Goal: Information Seeking & Learning: Check status

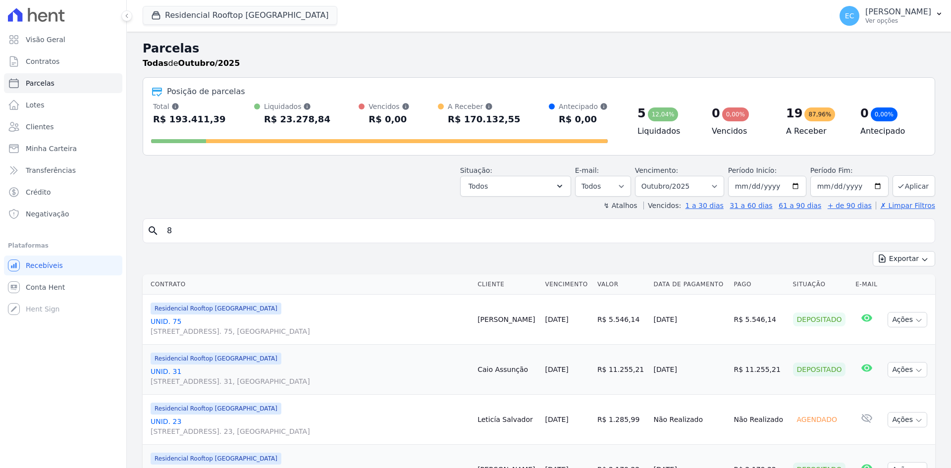
select select
click at [157, 54] on h2 "Parcelas" at bounding box center [539, 49] width 792 height 18
click at [155, 18] on icon "button" at bounding box center [156, 15] width 10 height 10
click at [164, 12] on div "button" at bounding box center [158, 15] width 14 height 10
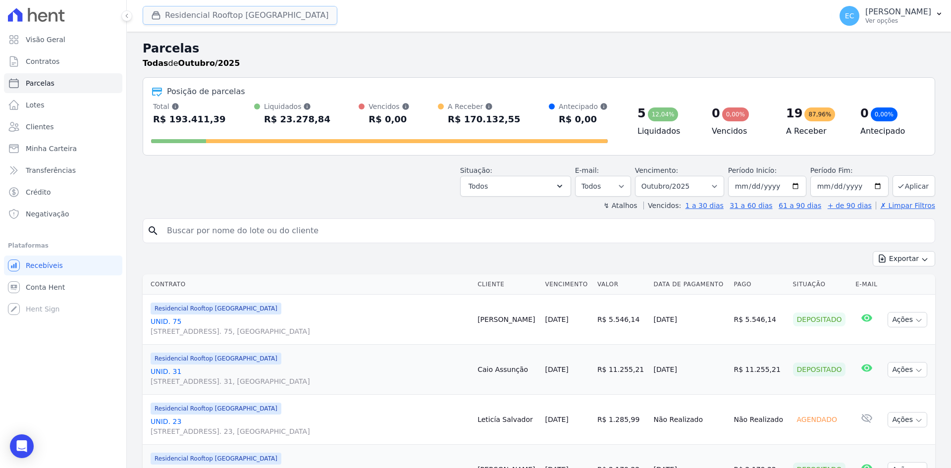
click at [173, 15] on button "Residencial Rooftop [GEOGRAPHIC_DATA]" at bounding box center [240, 15] width 195 height 19
click at [153, 17] on icon "button" at bounding box center [156, 15] width 7 height 7
click at [166, 17] on button "Residencial Rooftop [GEOGRAPHIC_DATA]" at bounding box center [240, 15] width 195 height 19
click at [157, 17] on icon "button" at bounding box center [156, 15] width 10 height 10
click at [154, 10] on icon "button" at bounding box center [156, 15] width 10 height 10
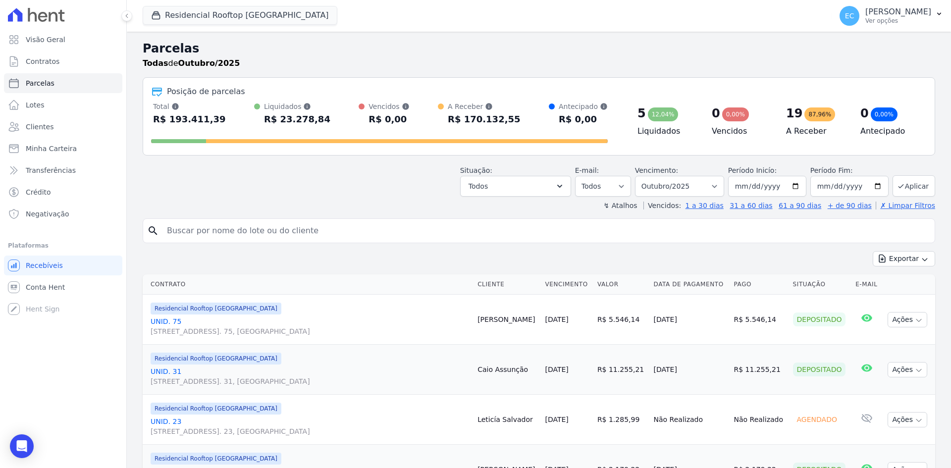
click at [253, 54] on h2 "Parcelas" at bounding box center [539, 49] width 792 height 18
click at [232, 6] on button "Residencial Rooftop [GEOGRAPHIC_DATA]" at bounding box center [240, 15] width 195 height 19
select select
click at [158, 13] on icon "button" at bounding box center [156, 15] width 7 height 7
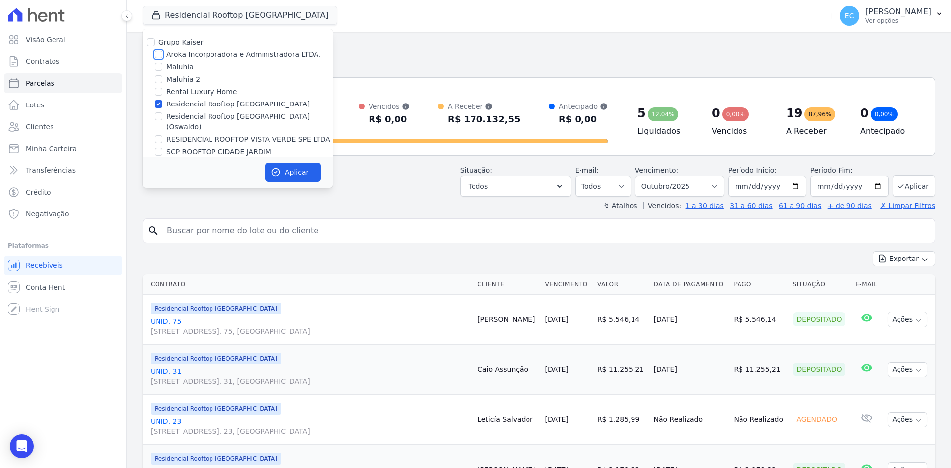
click at [156, 52] on input "Aroka Incorporadora e Administradora LTDA." at bounding box center [158, 55] width 8 height 8
checkbox input "true"
click at [157, 103] on input "Residencial Rooftop [GEOGRAPHIC_DATA]" at bounding box center [158, 104] width 8 height 8
checkbox input "false"
click at [282, 170] on button "Aplicar" at bounding box center [292, 172] width 55 height 19
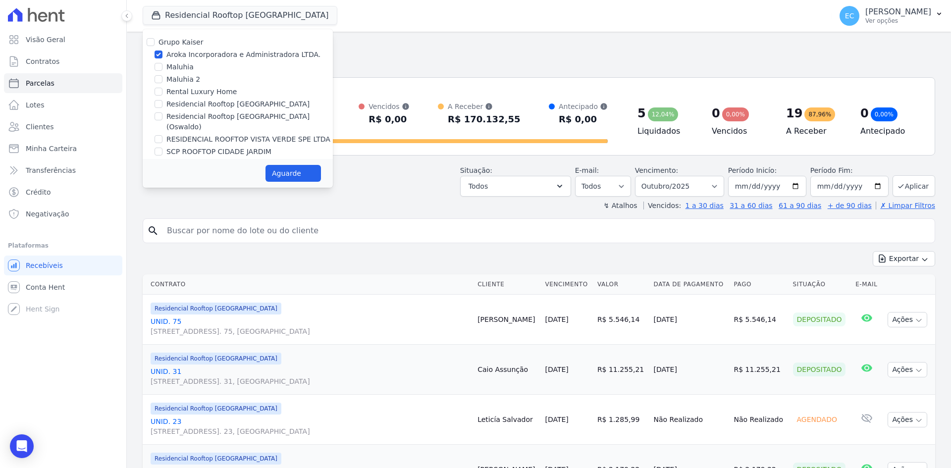
select select
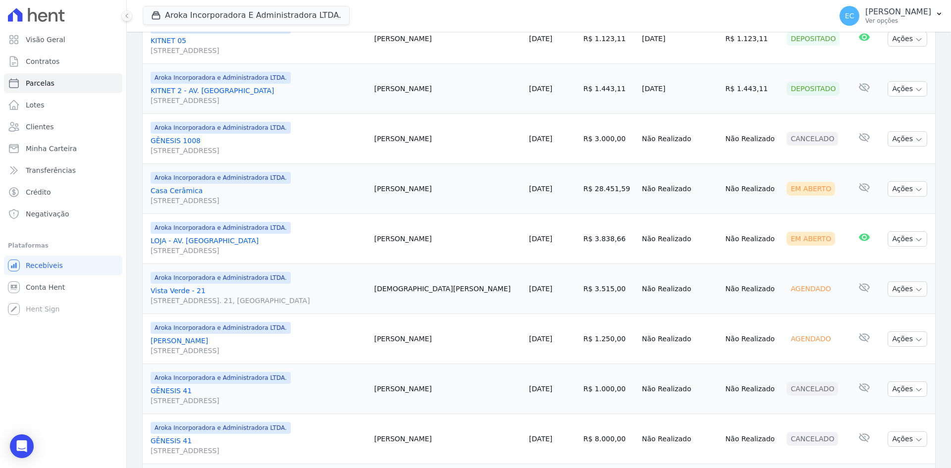
scroll to position [545, 0]
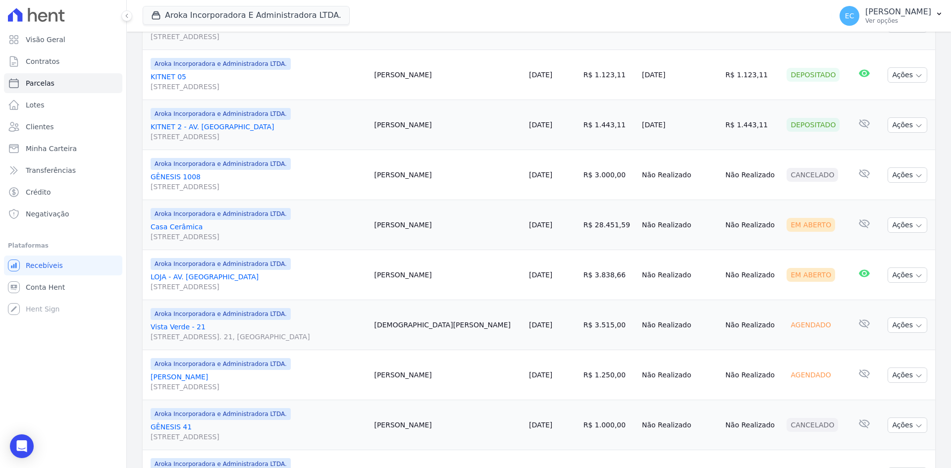
click at [163, 224] on link "Casa Cerâmica Alameda dos Resedás, 144, Cerâmica" at bounding box center [258, 232] width 215 height 20
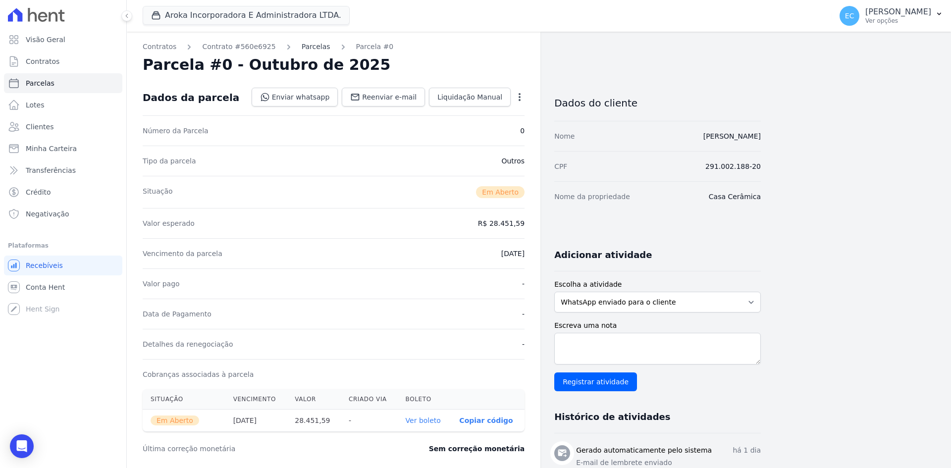
click at [302, 47] on link "Parcelas" at bounding box center [316, 47] width 29 height 10
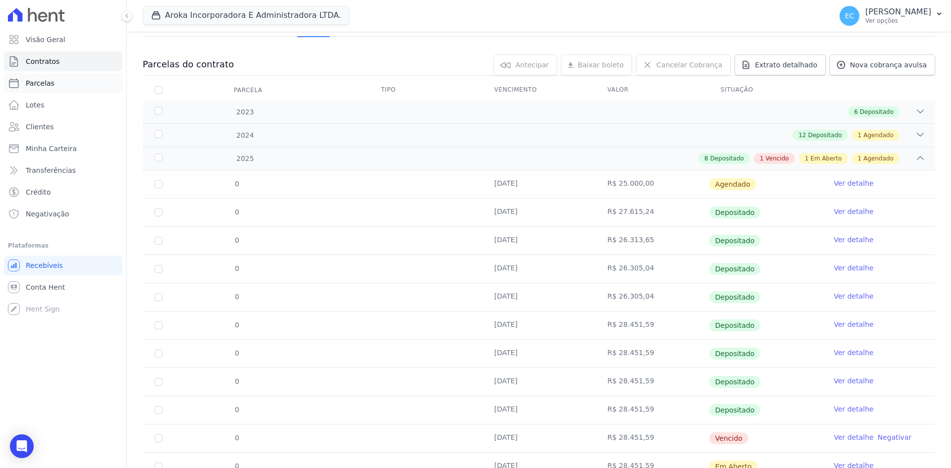
scroll to position [28, 0]
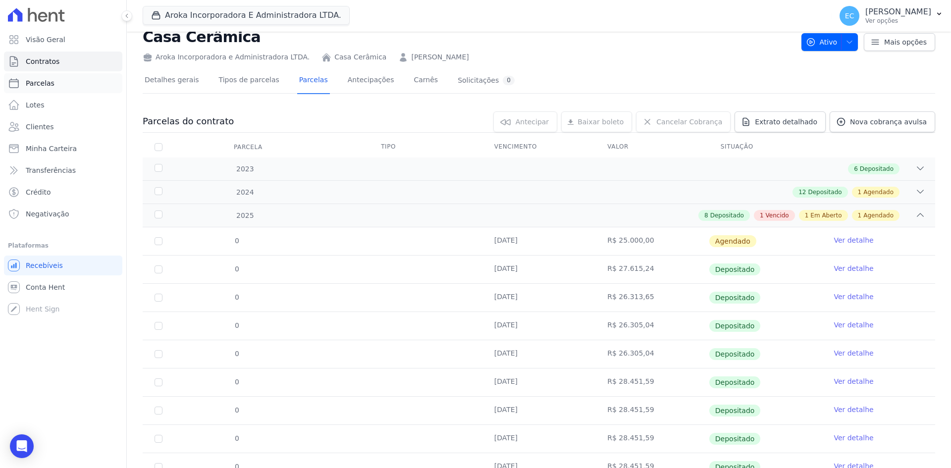
click at [44, 75] on link "Parcelas" at bounding box center [63, 83] width 118 height 20
select select
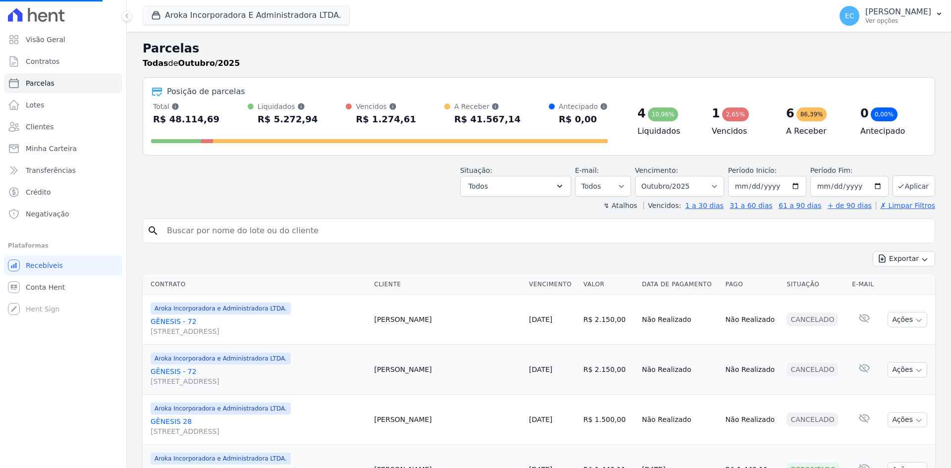
select select
click at [170, 8] on button "Aroka Incorporadora E Administradora LTDA." at bounding box center [246, 15] width 207 height 19
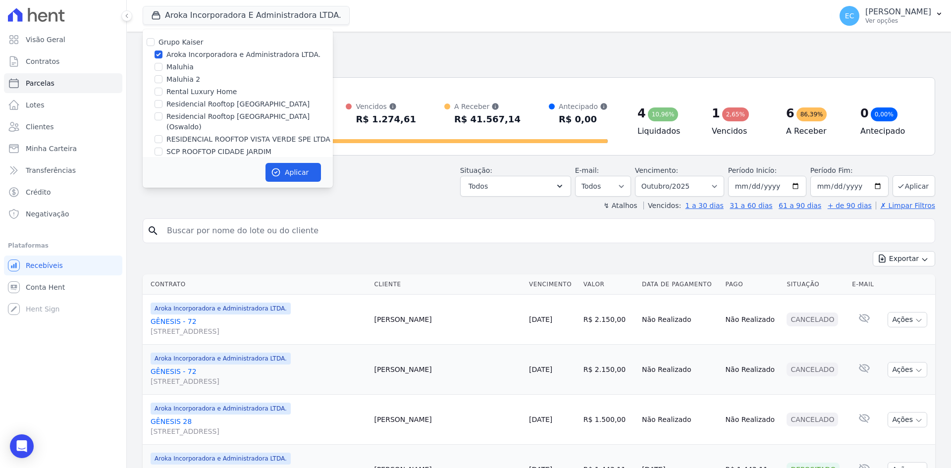
click at [158, 74] on div "Grupo Kaiser Aroka Incorporadora e Administradora LTDA. Maluhia Maluhia 2 Renta…" at bounding box center [238, 97] width 190 height 136
click at [161, 106] on input "Residencial Rooftop [GEOGRAPHIC_DATA]" at bounding box center [158, 104] width 8 height 8
checkbox input "true"
click at [159, 54] on input "Aroka Incorporadora e Administradora LTDA." at bounding box center [158, 55] width 8 height 8
checkbox input "false"
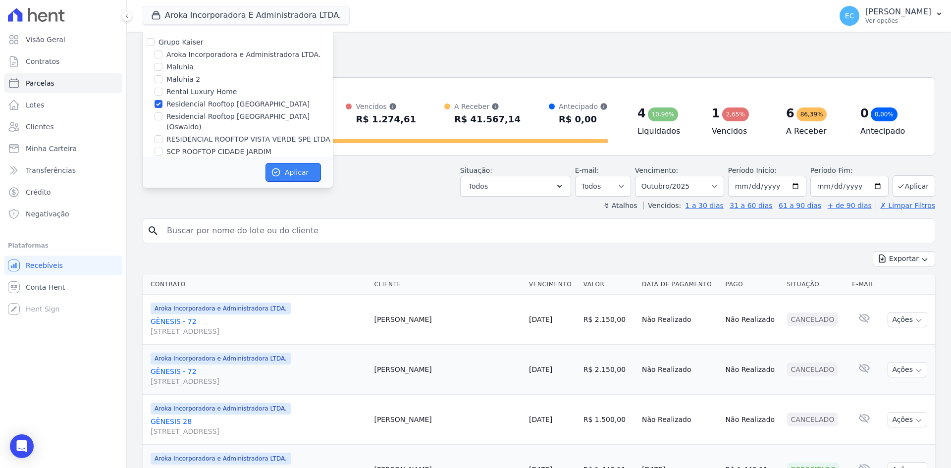
click at [292, 173] on button "Aplicar" at bounding box center [292, 172] width 55 height 19
select select
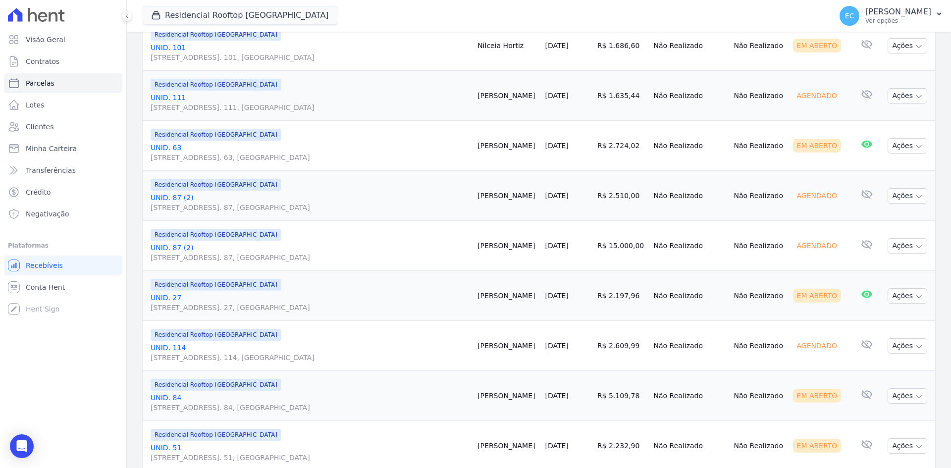
scroll to position [1040, 0]
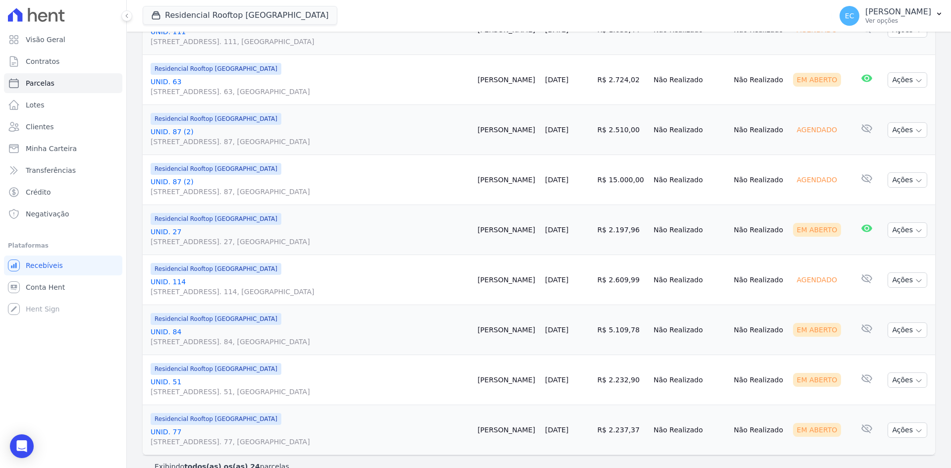
click at [167, 378] on link "UNID. 51 Alameda Harvey C Weeks, 54, Apto. 51, Cidade Vista Verde" at bounding box center [310, 387] width 319 height 20
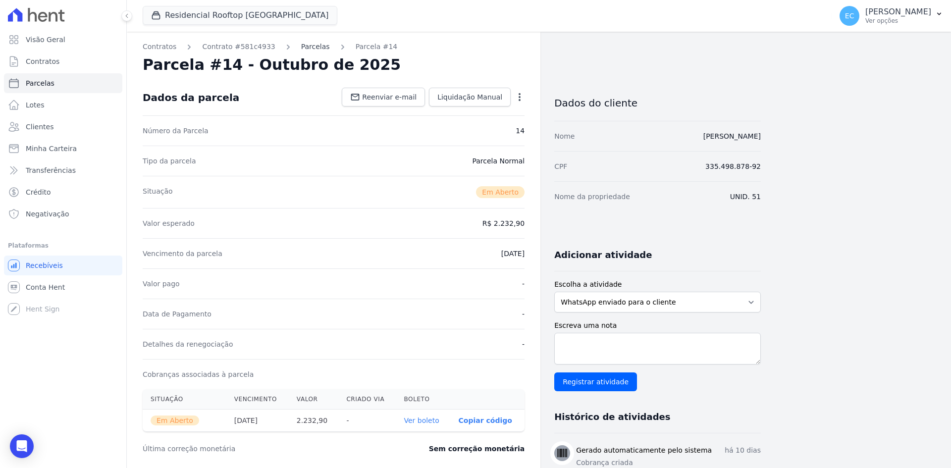
click at [305, 47] on link "Parcelas" at bounding box center [315, 47] width 29 height 10
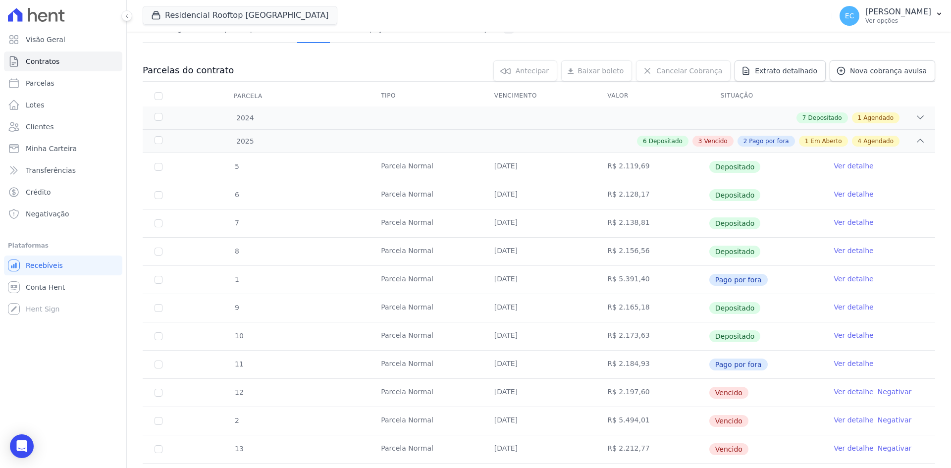
scroll to position [198, 0]
